Goal: Information Seeking & Learning: Learn about a topic

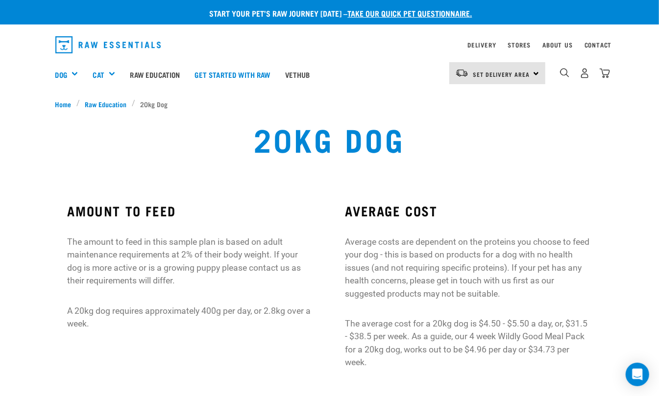
click at [204, 253] on p "The amount to feed in this sample plan is based on adult maintenance requiremen…" at bounding box center [190, 262] width 247 height 52
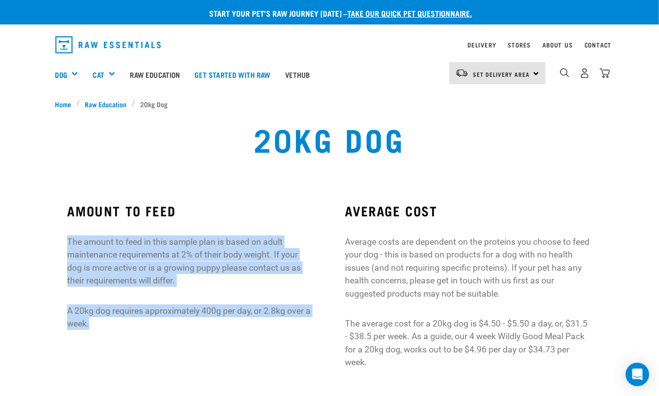
drag, startPoint x: 97, startPoint y: 325, endPoint x: 67, endPoint y: 240, distance: 90.4
click at [67, 240] on div "AMOUNT TO FEED The amount to feed in this sample plan is based on adult mainten…" at bounding box center [190, 266] width 247 height 127
copy div "The amount to feed in this sample plan is based on adult maintenance requiremen…"
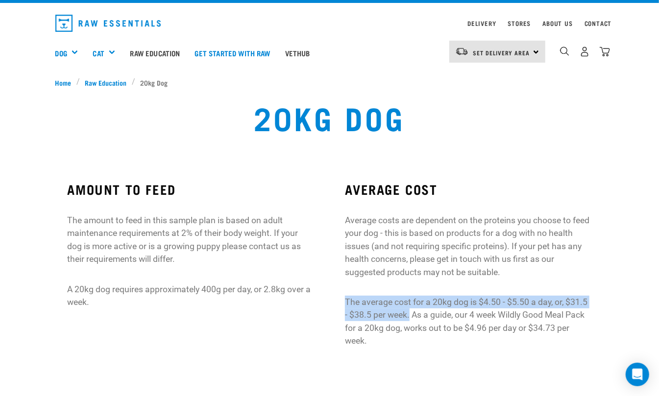
drag, startPoint x: 411, startPoint y: 317, endPoint x: 345, endPoint y: 301, distance: 67.5
click at [345, 301] on p "The average cost for a 20kg dog is $4.50 - $5.50 a day, or, $31.5 - $38.5 per w…" at bounding box center [468, 322] width 247 height 52
copy p "The average cost for a 20kg dog is $4.50 - $5.50 a day, or, $31.5 - $38.5 per w…"
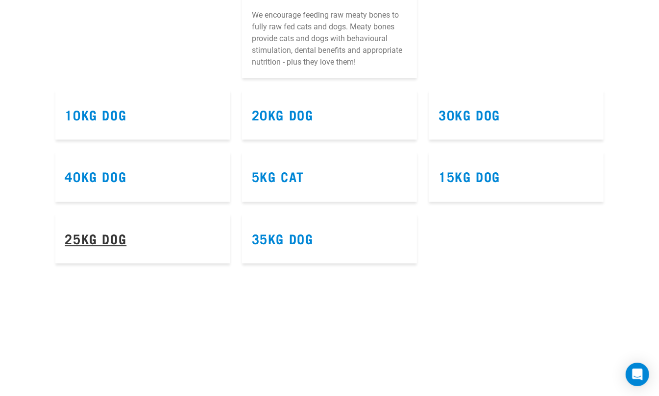
click at [97, 238] on link "25kg Dog" at bounding box center [96, 238] width 62 height 7
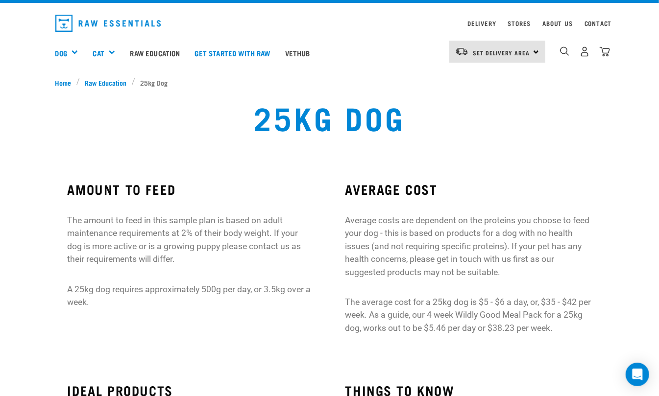
scroll to position [44, 0]
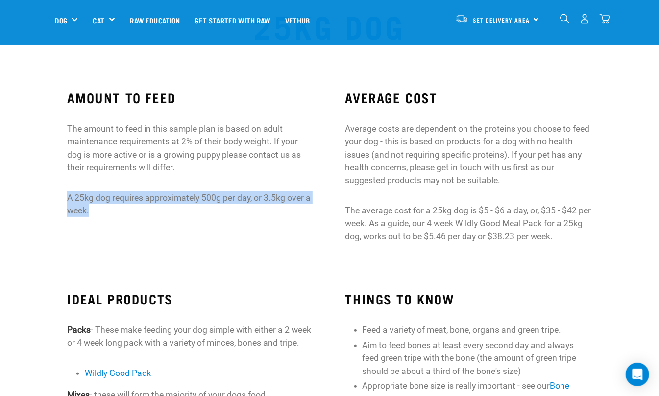
drag, startPoint x: 95, startPoint y: 212, endPoint x: 67, endPoint y: 202, distance: 30.1
click at [67, 202] on div "AMOUNT TO FEED The amount to feed in this sample plan is based on adult mainten…" at bounding box center [190, 171] width 278 height 190
copy p "A 25kg dog requires approximately 500g per day, or 3.5kg over a week."
click at [129, 220] on div "AMOUNT TO FEED The amount to feed in this sample plan is based on adult mainten…" at bounding box center [190, 171] width 278 height 190
drag, startPoint x: 97, startPoint y: 210, endPoint x: 66, endPoint y: 197, distance: 33.6
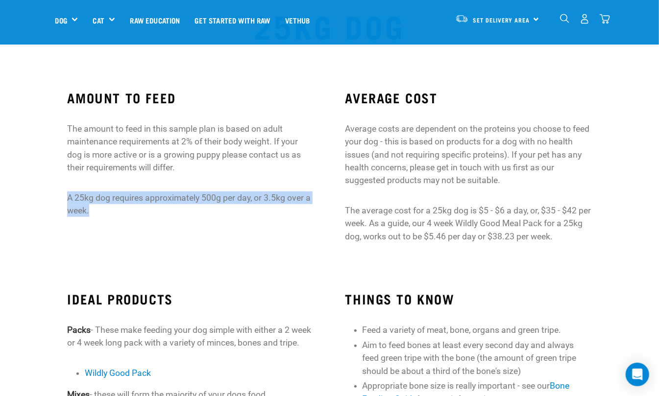
click at [66, 197] on div "AMOUNT TO FEED The amount to feed in this sample plan is based on adult mainten…" at bounding box center [190, 171] width 278 height 190
copy p "A 25kg dog requires approximately 500g per day, or 3.5kg over a week."
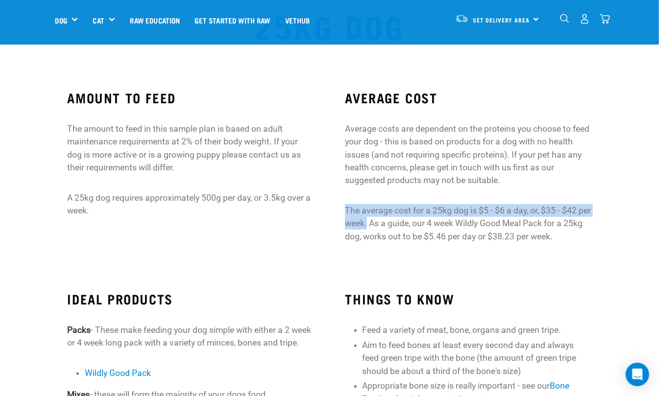
drag, startPoint x: 382, startPoint y: 224, endPoint x: 342, endPoint y: 208, distance: 43.3
click at [342, 208] on div "AVERAGE COST Average costs are dependent on the proteins you choose to feed you…" at bounding box center [468, 171] width 278 height 190
copy p "The average cost for a 25kg dog is $5 - $6 a day, or, $35 - $42 per week."
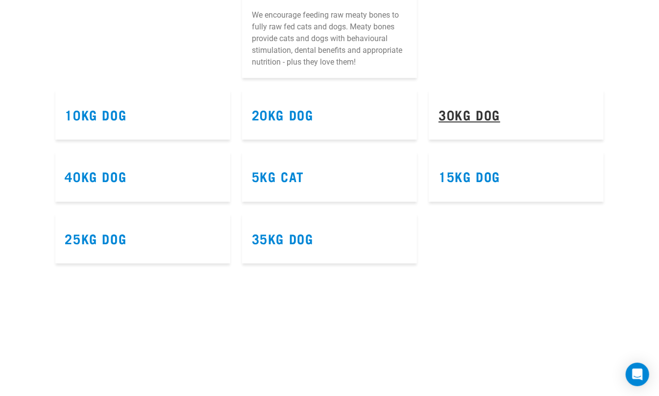
click at [463, 112] on link "30kg Dog" at bounding box center [470, 114] width 62 height 7
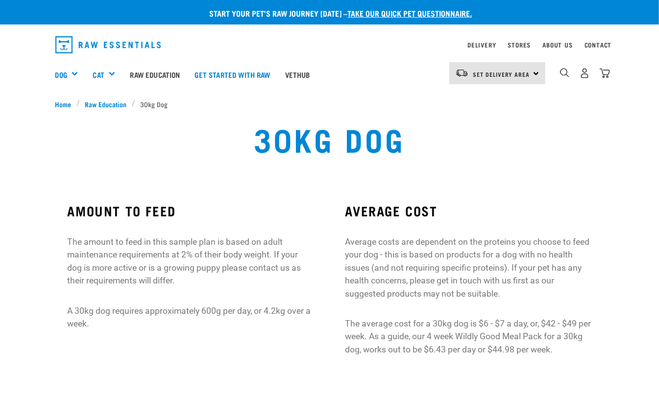
scroll to position [44, 0]
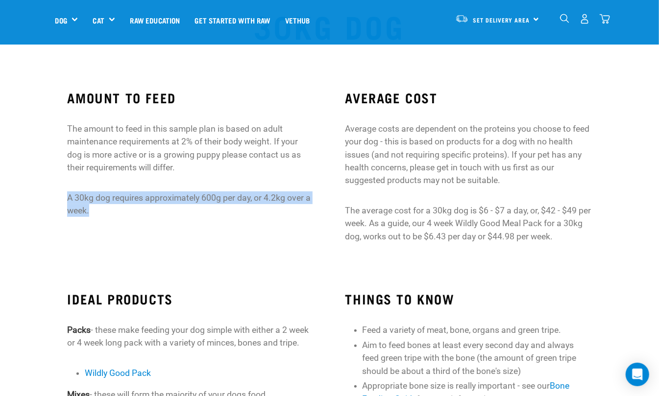
drag, startPoint x: 100, startPoint y: 209, endPoint x: 68, endPoint y: 197, distance: 34.4
click at [68, 197] on p "A 30kg dog requires approximately 600g per day, or 4.2kg over a week." at bounding box center [190, 205] width 247 height 26
copy p "A 30kg dog requires approximately 600g per day, or 4.2kg over a week."
click at [442, 233] on p "The average cost for a 30kg dog is $6 - $7 a day, or, $42 - $49 per week. As a …" at bounding box center [468, 223] width 247 height 39
click at [383, 222] on p "The average cost for a 30kg dog is $6 - $7 a day, or, $42 - $49 per week. As a …" at bounding box center [468, 223] width 247 height 39
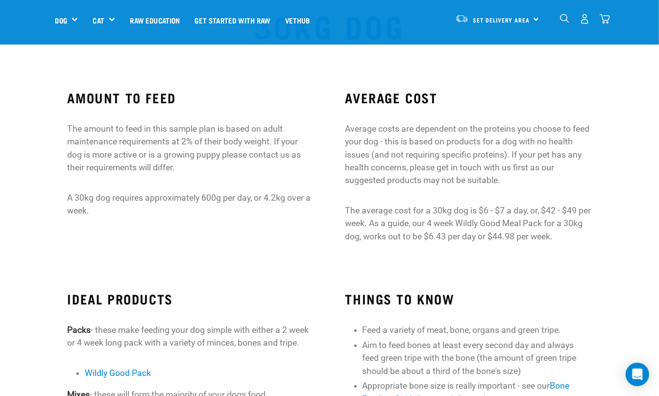
click at [380, 226] on p "The average cost for a 30kg dog is $6 - $7 a day, or, $42 - $49 per week. As a …" at bounding box center [468, 223] width 247 height 39
click at [381, 222] on p "The average cost for a 30kg dog is $6 - $7 a day, or, $42 - $49 per week. As a …" at bounding box center [468, 223] width 247 height 39
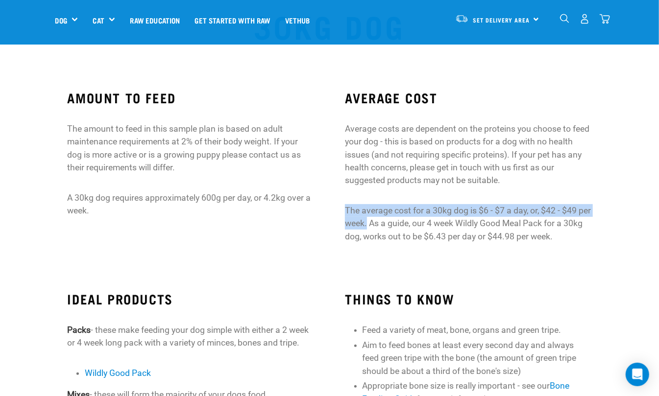
drag, startPoint x: 383, startPoint y: 222, endPoint x: 341, endPoint y: 210, distance: 43.4
click at [341, 210] on div "AVERAGE COST Average costs are dependent on the proteins you choose to feed you…" at bounding box center [468, 171] width 278 height 190
copy p "The average cost for a 30kg dog is $6 - $7 a day, or, $42 - $49 per week."
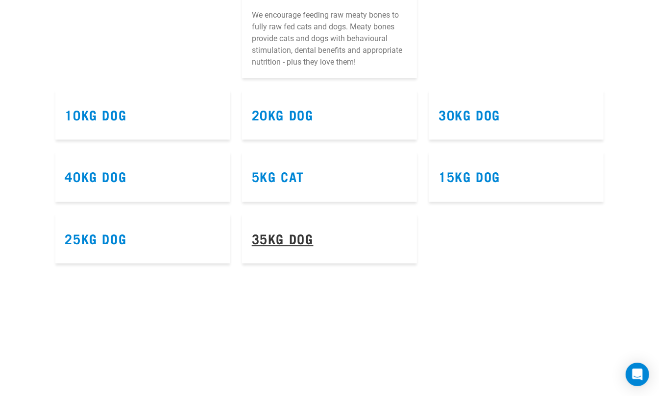
click at [277, 240] on link "35kg Dog" at bounding box center [283, 238] width 62 height 7
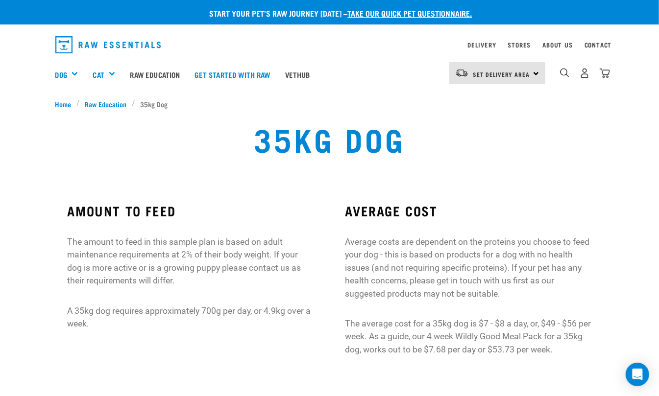
scroll to position [44, 0]
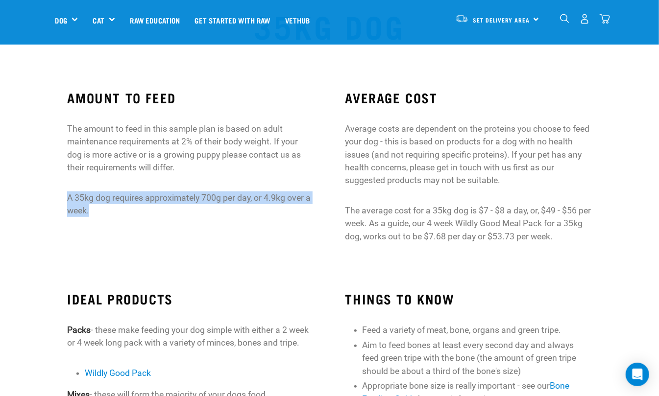
drag, startPoint x: 100, startPoint y: 210, endPoint x: 63, endPoint y: 202, distance: 38.6
click at [63, 202] on div "AMOUNT TO FEED The amount to feed in this sample plan is based on adult mainten…" at bounding box center [190, 171] width 278 height 190
copy p "A 35kg dog requires approximately 700g per day, or 4.9kg over a week."
click at [122, 213] on p "A 35kg dog requires approximately 700g per day, or 4.9kg over a week." at bounding box center [190, 205] width 247 height 26
drag, startPoint x: 96, startPoint y: 211, endPoint x: 67, endPoint y: 195, distance: 33.6
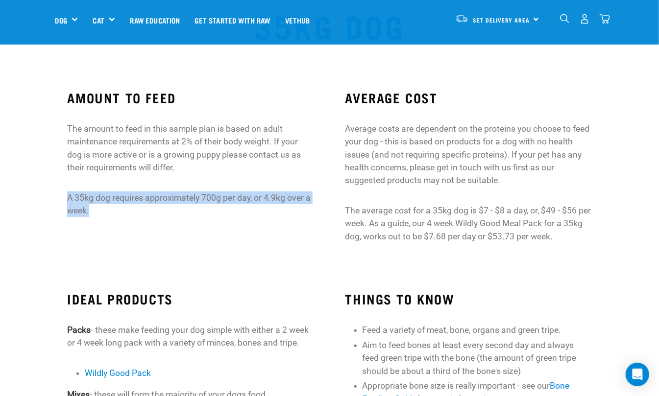
click at [67, 195] on div "AMOUNT TO FEED The amount to feed in this sample plan is based on adult mainten…" at bounding box center [190, 171] width 278 height 190
copy p "A 35kg dog requires approximately 700g per day, or 4.9kg over a week."
click at [379, 226] on p "The average cost for a 35kg dog is $7 - $8 a day, or, $49 - $56 per week. As a …" at bounding box center [468, 223] width 247 height 39
click at [385, 226] on p "The average cost for a 35kg dog is $7 - $8 a day, or, $49 - $56 per week. As a …" at bounding box center [468, 223] width 247 height 39
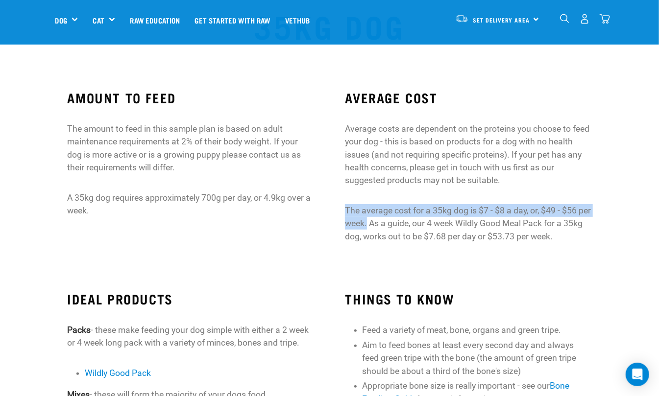
drag, startPoint x: 383, startPoint y: 224, endPoint x: 342, endPoint y: 212, distance: 43.0
click at [342, 212] on div "AVERAGE COST Average costs are dependent on the proteins you choose to feed you…" at bounding box center [468, 171] width 278 height 190
copy p "The average cost for a 35kg dog is $7 - $8 a day, or, $49 - $56 per week."
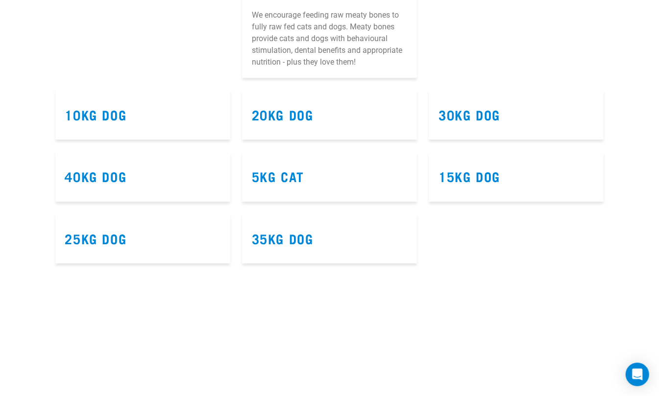
scroll to position [1509, 0]
click at [110, 178] on link "40kg Dog" at bounding box center [96, 176] width 62 height 7
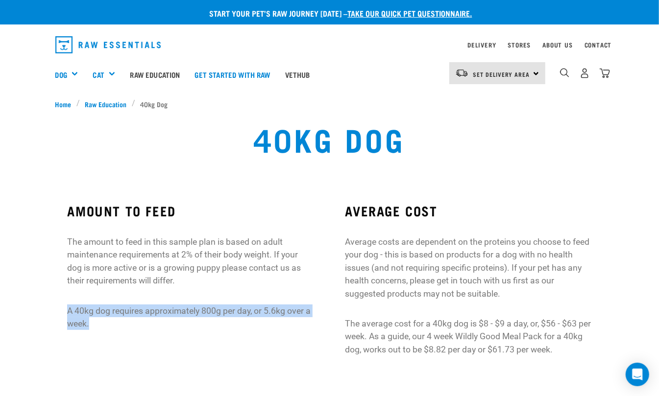
drag, startPoint x: 92, startPoint y: 321, endPoint x: 65, endPoint y: 312, distance: 28.2
click at [65, 312] on div "AMOUNT TO FEED The amount to feed in this sample plan is based on adult mainten…" at bounding box center [190, 285] width 278 height 190
copy p "A 40kg dog requires approximately 800g per day, or 5.6kg over a week."
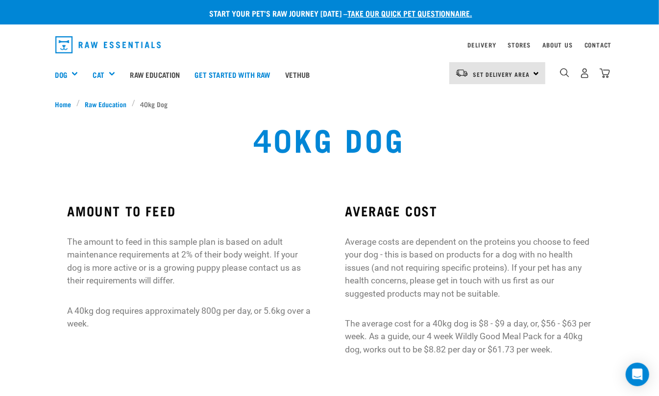
click at [395, 293] on p "Average costs are dependent on the proteins you choose to feed your dog - this …" at bounding box center [468, 268] width 247 height 65
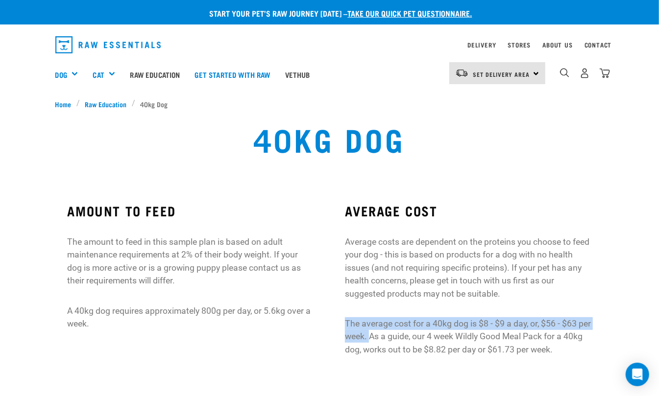
drag, startPoint x: 383, startPoint y: 336, endPoint x: 345, endPoint y: 320, distance: 41.1
click at [345, 320] on p "The average cost for a 40kg dog is $8 - $9 a day, or, $56 - $63 per week. As a …" at bounding box center [468, 337] width 247 height 39
copy p "The average cost for a 40kg dog is $8 - $9 a day, or, $56 - $63 per week."
click at [106, 104] on span "Raw Education" at bounding box center [106, 104] width 42 height 10
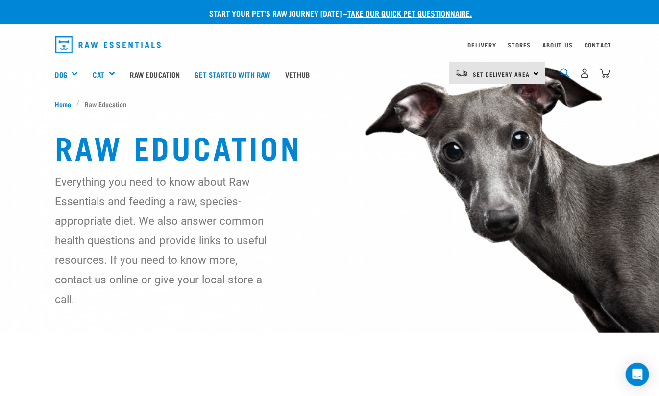
click at [564, 72] on img "dropdown navigation" at bounding box center [564, 72] width 9 height 9
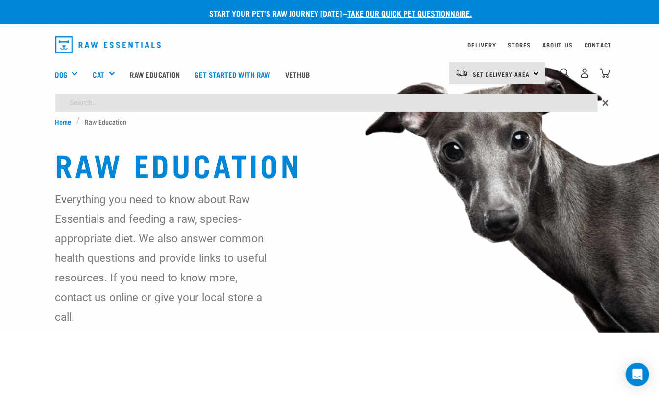
click at [226, 104] on input "search" at bounding box center [326, 103] width 543 height 18
type input "cost"
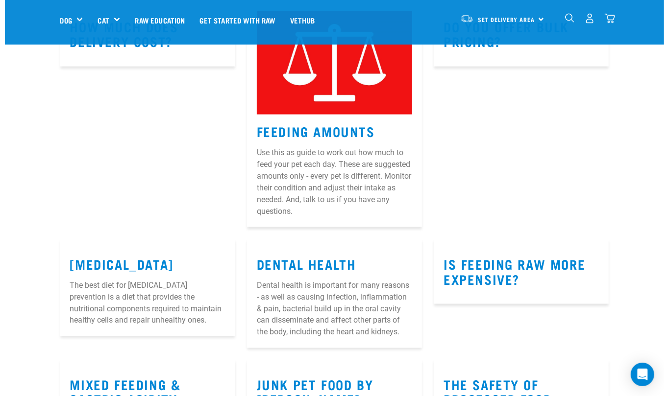
scroll to position [697, 0]
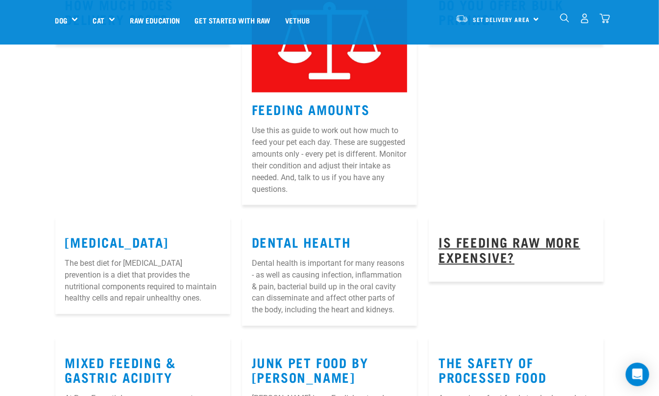
click at [481, 240] on link "Is feeding raw more expensive?" at bounding box center [510, 249] width 142 height 23
